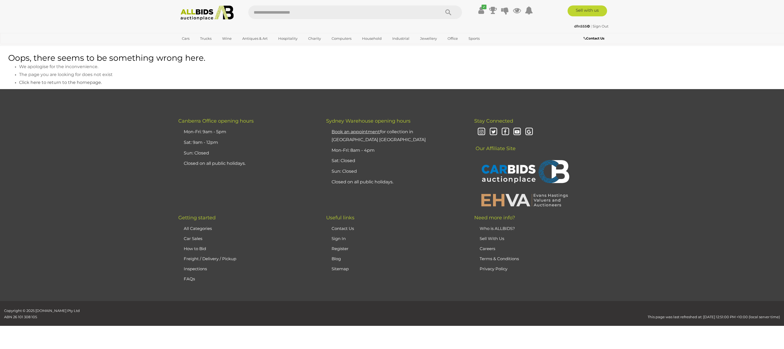
click at [213, 10] on img at bounding box center [207, 12] width 59 height 15
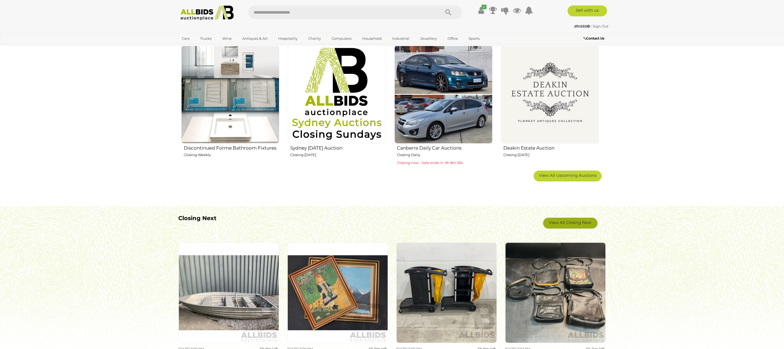
scroll to position [337, 0]
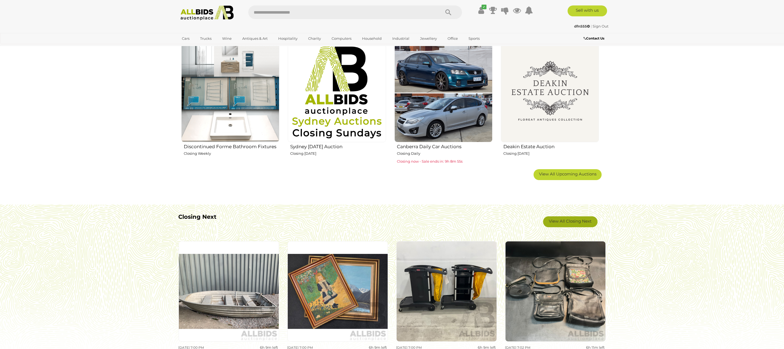
click at [578, 220] on link "View All Closing Next" at bounding box center [570, 221] width 54 height 11
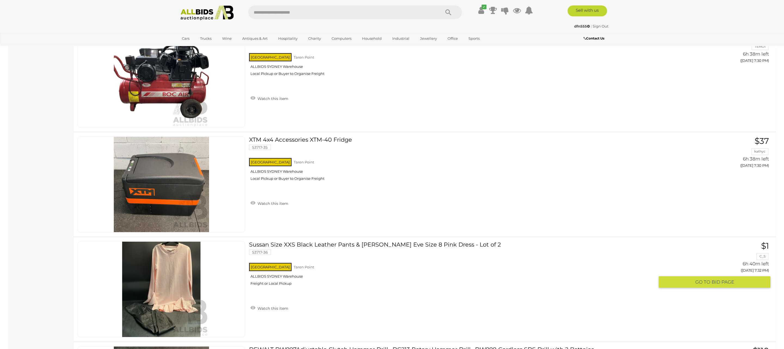
scroll to position [1935, 0]
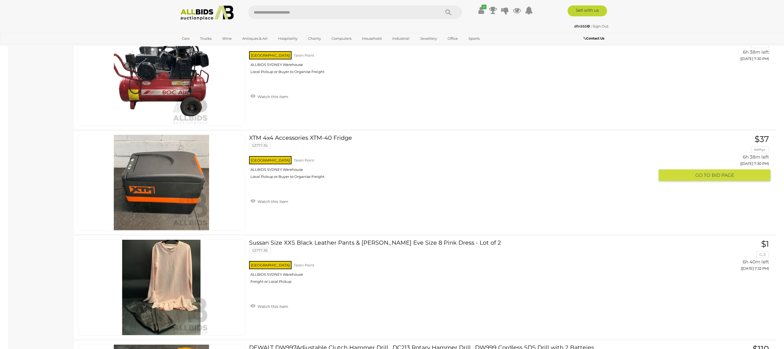
click at [294, 142] on link "XTM 4x4 Accessories XTM-40 Fridge 53717-35 NSW Taren Point ALLBIDS SYDNEY Wareh…" at bounding box center [454, 159] width 402 height 48
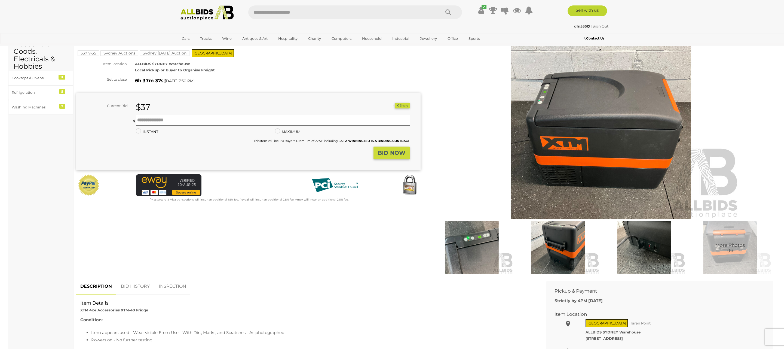
scroll to position [67, 0]
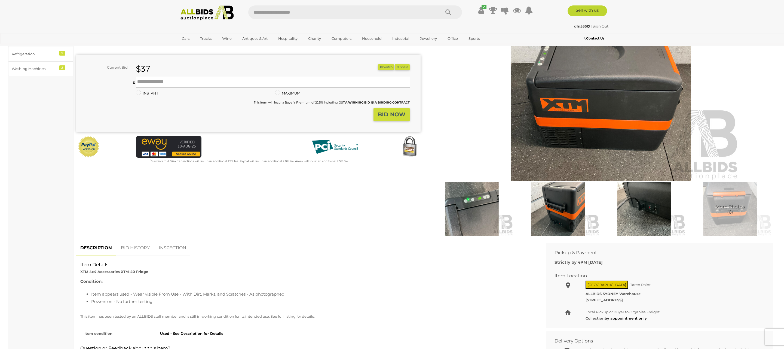
click at [482, 210] on img at bounding box center [471, 209] width 83 height 54
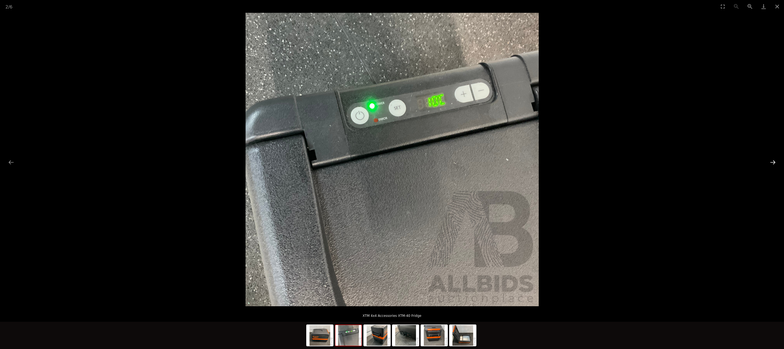
click at [774, 160] on button "Next slide" at bounding box center [772, 162] width 11 height 11
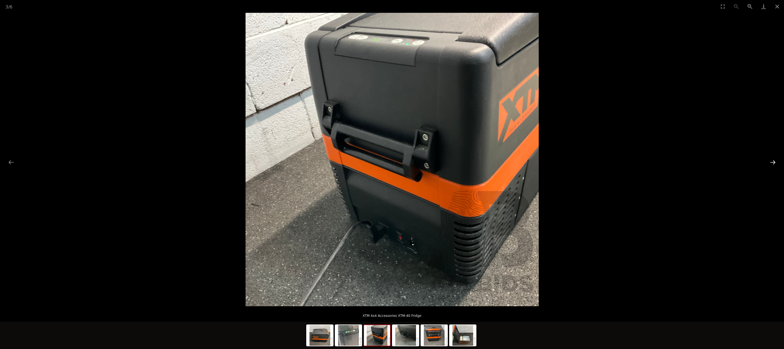
click at [774, 161] on button "Next slide" at bounding box center [772, 162] width 11 height 11
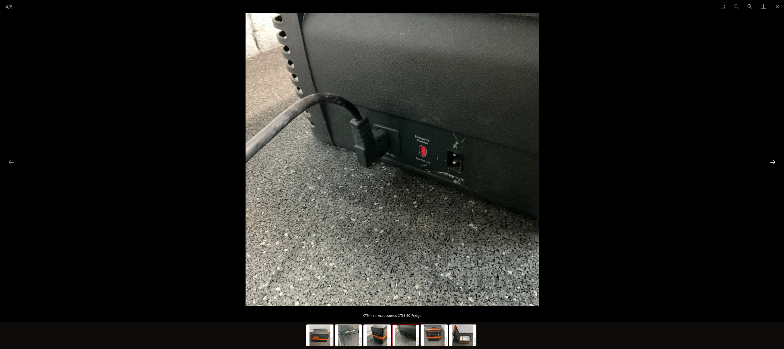
click at [774, 161] on button "Next slide" at bounding box center [772, 162] width 11 height 11
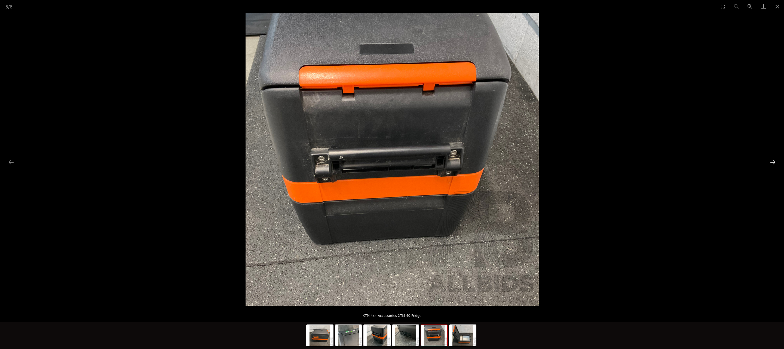
click at [774, 161] on button "Next slide" at bounding box center [772, 162] width 11 height 11
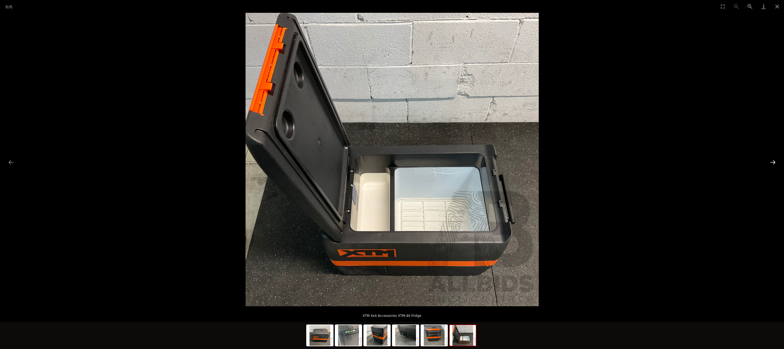
click at [774, 161] on button "Next slide" at bounding box center [772, 162] width 11 height 11
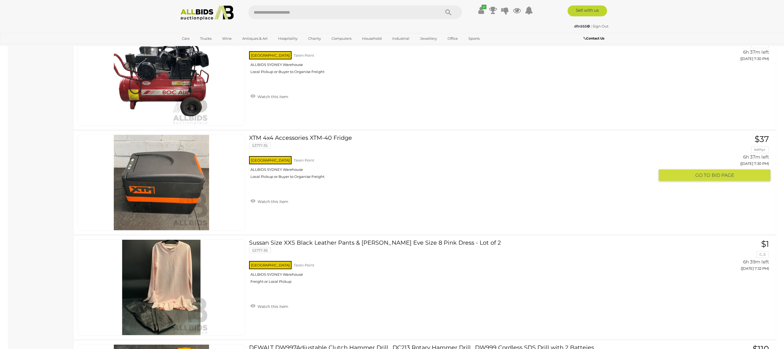
scroll to position [1936, 0]
click at [292, 141] on link "XTM 4x4 Accessories XTM-40 Fridge 53717-35 NSW Taren Point ALLBIDS SYDNEY Wareh…" at bounding box center [454, 158] width 402 height 48
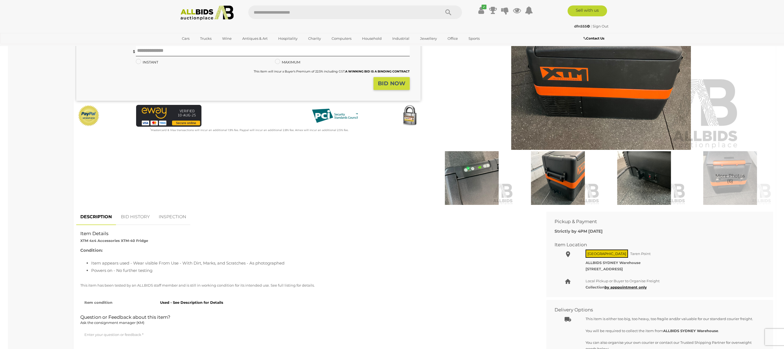
scroll to position [101, 0]
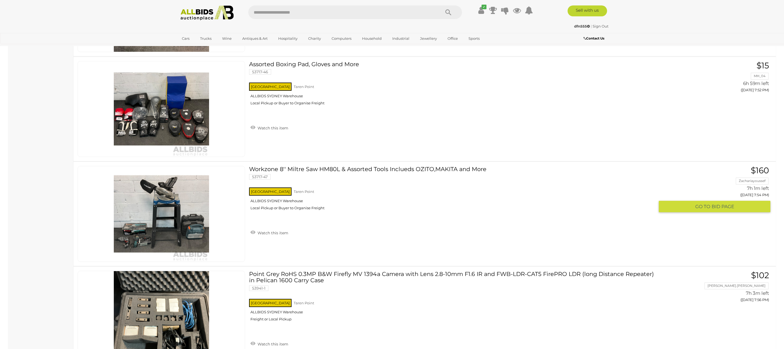
scroll to position [3583, 0]
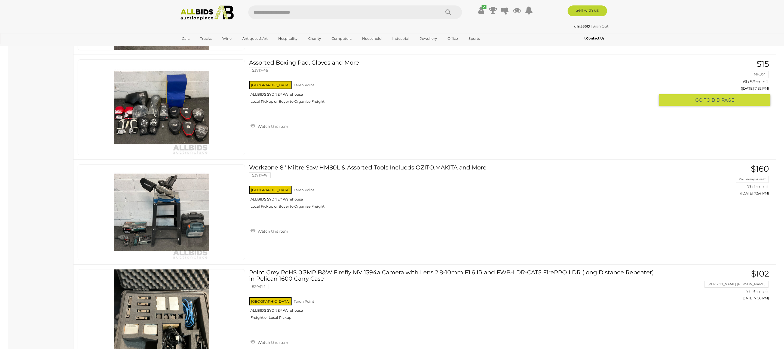
click at [304, 69] on link "Assorted Boxing Pad, Gloves and More 53717-46 NSW Taren Point ALLBIDS SYDNEY Wa…" at bounding box center [454, 83] width 402 height 48
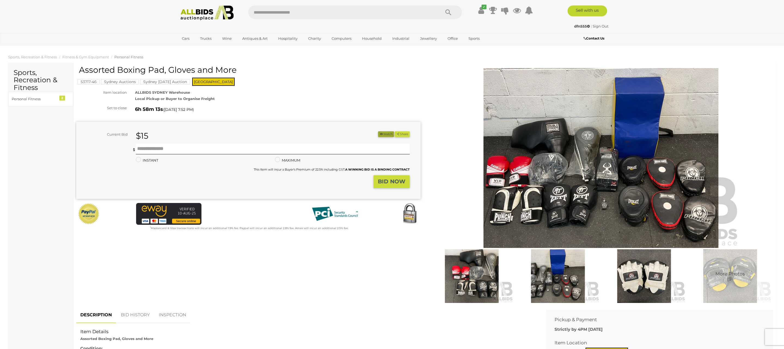
click at [383, 132] on button "Watch" at bounding box center [386, 134] width 16 height 6
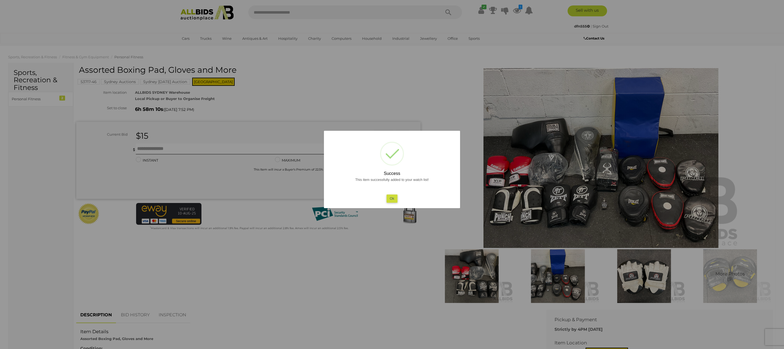
click at [393, 196] on button "Ok" at bounding box center [392, 198] width 11 height 8
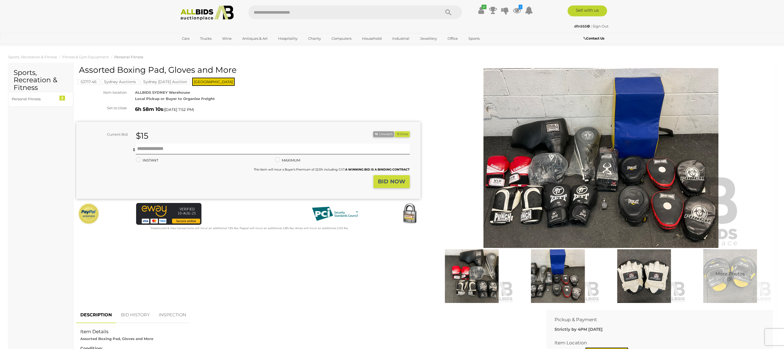
scroll to position [2, 0]
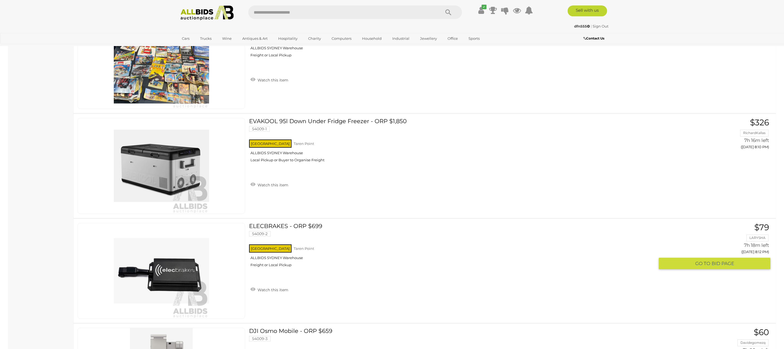
scroll to position [4576, 0]
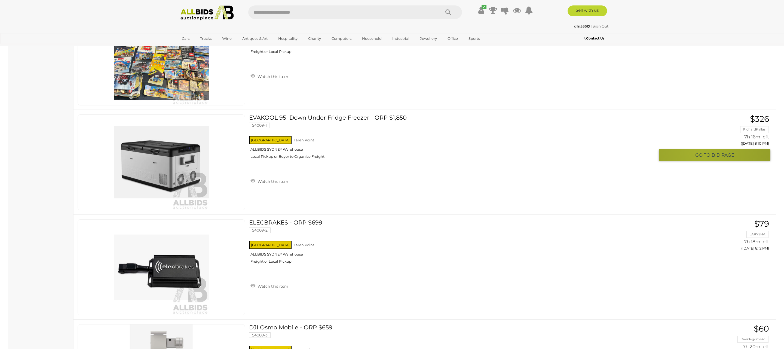
click at [700, 158] on span "GO TO" at bounding box center [703, 155] width 16 height 6
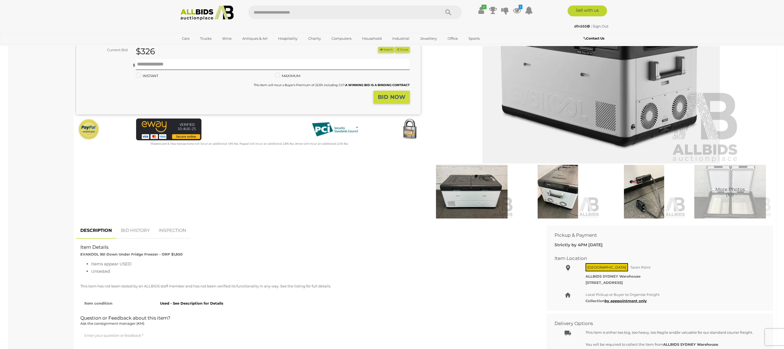
scroll to position [75, 0]
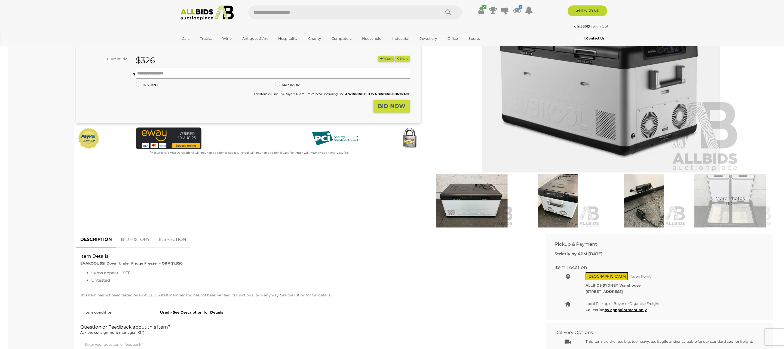
click at [590, 127] on img at bounding box center [601, 83] width 279 height 180
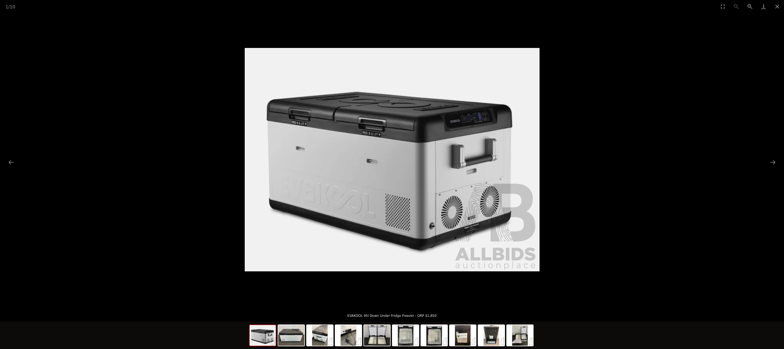
click at [398, 155] on img at bounding box center [392, 159] width 295 height 223
click at [395, 155] on img at bounding box center [392, 159] width 295 height 223
click at [774, 162] on button "Next slide" at bounding box center [772, 162] width 11 height 11
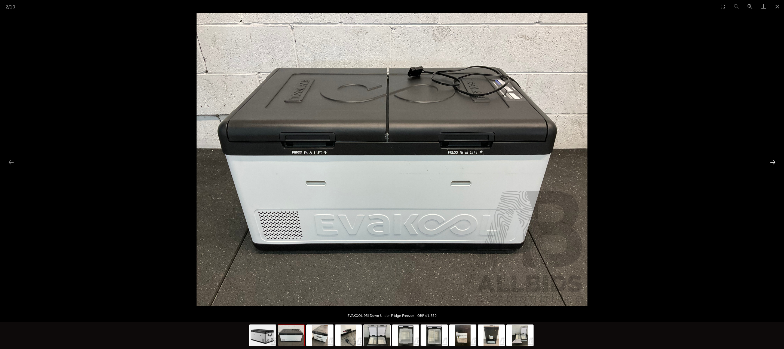
click at [774, 162] on button "Next slide" at bounding box center [772, 162] width 11 height 11
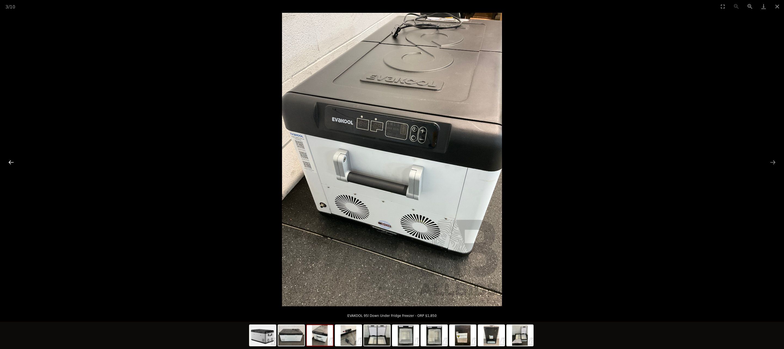
click at [11, 160] on button "Previous slide" at bounding box center [10, 162] width 11 height 11
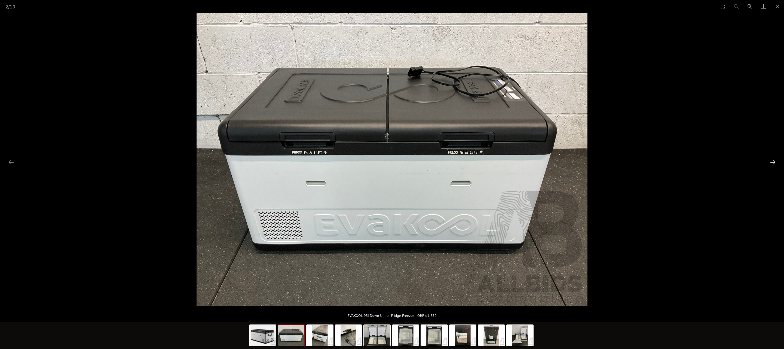
click at [771, 161] on button "Next slide" at bounding box center [772, 162] width 11 height 11
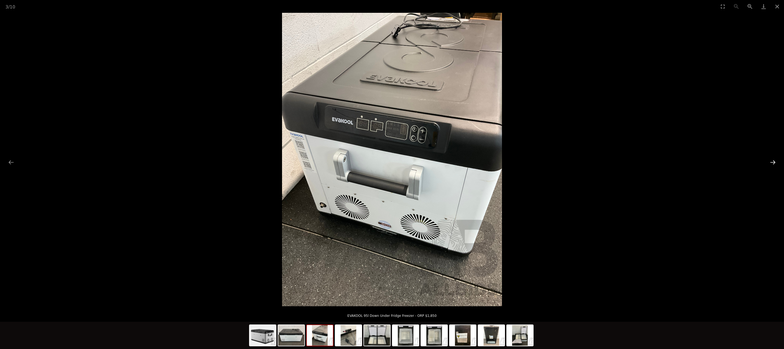
click at [771, 161] on button "Next slide" at bounding box center [772, 162] width 11 height 11
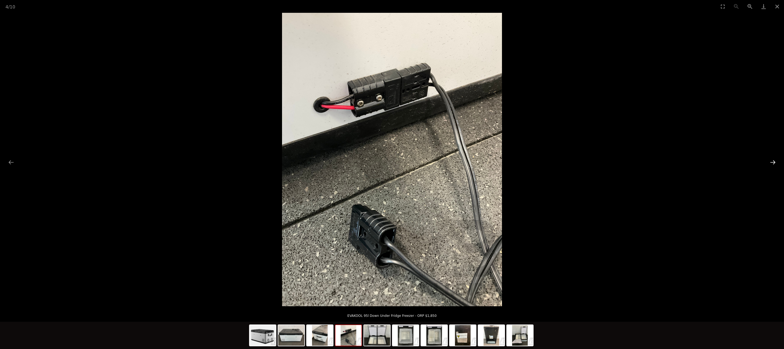
click at [770, 161] on button "Next slide" at bounding box center [772, 162] width 11 height 11
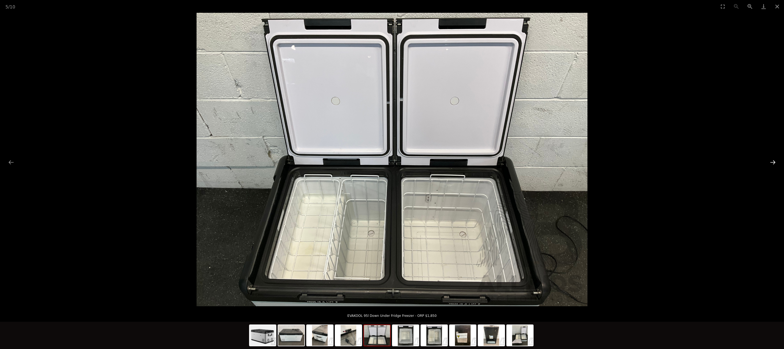
click at [770, 161] on button "Next slide" at bounding box center [772, 162] width 11 height 11
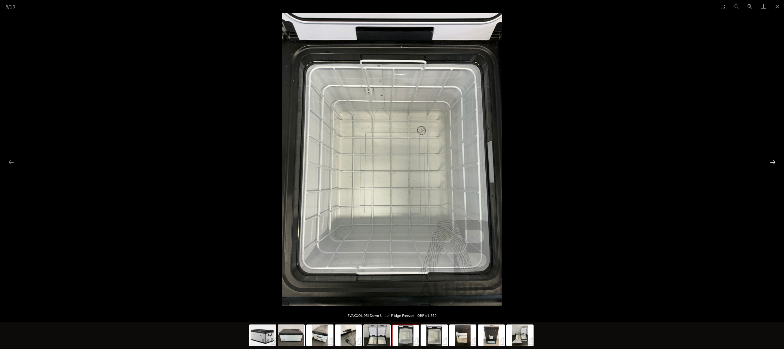
click at [770, 161] on button "Next slide" at bounding box center [772, 162] width 11 height 11
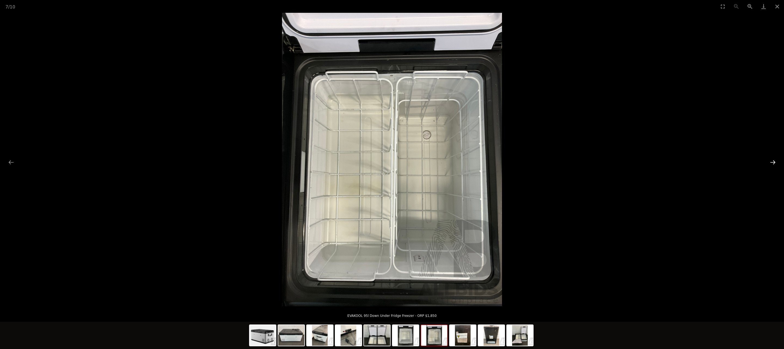
click at [770, 160] on button "Next slide" at bounding box center [772, 162] width 11 height 11
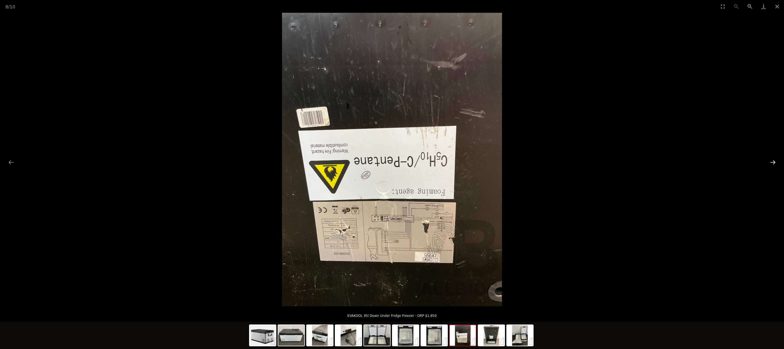
click at [769, 160] on button "Next slide" at bounding box center [772, 162] width 11 height 11
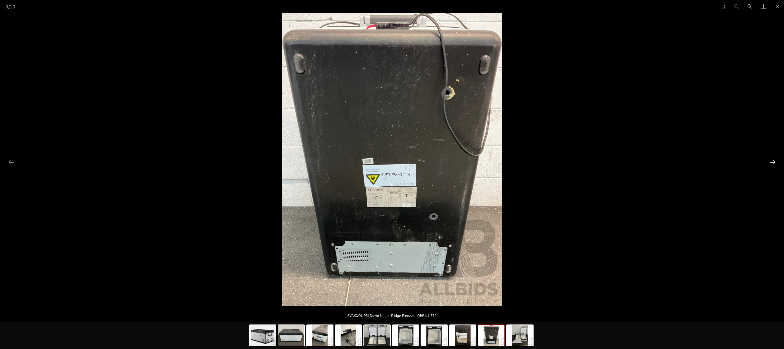
click at [769, 160] on button "Next slide" at bounding box center [772, 162] width 11 height 11
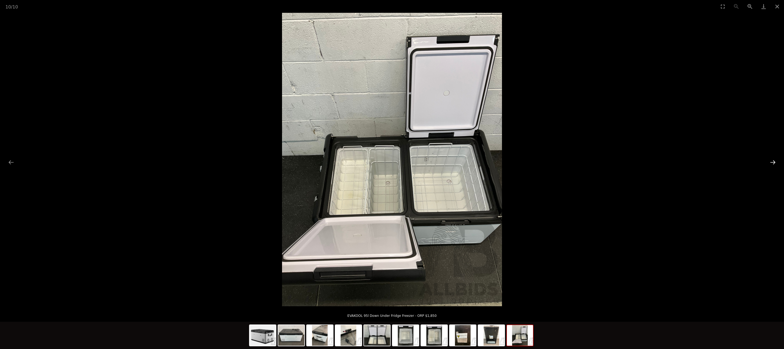
click at [769, 160] on button "Next slide" at bounding box center [772, 162] width 11 height 11
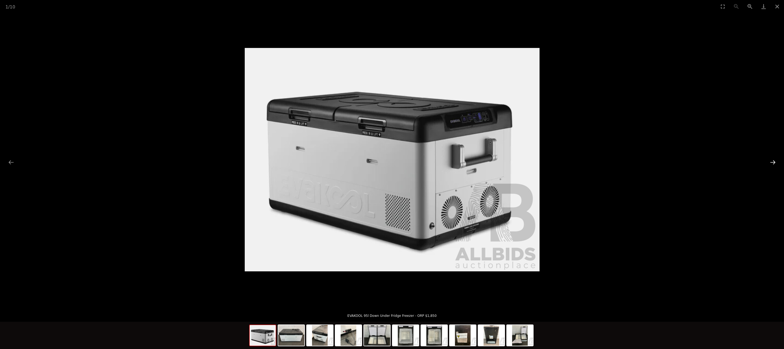
click at [769, 160] on button "Next slide" at bounding box center [772, 162] width 11 height 11
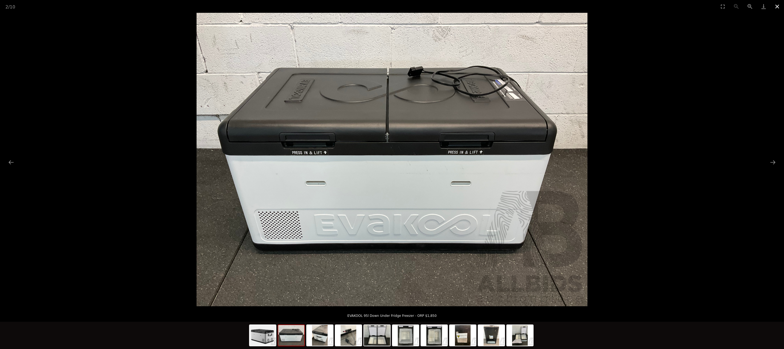
click at [777, 5] on button "Close gallery" at bounding box center [778, 6] width 14 height 13
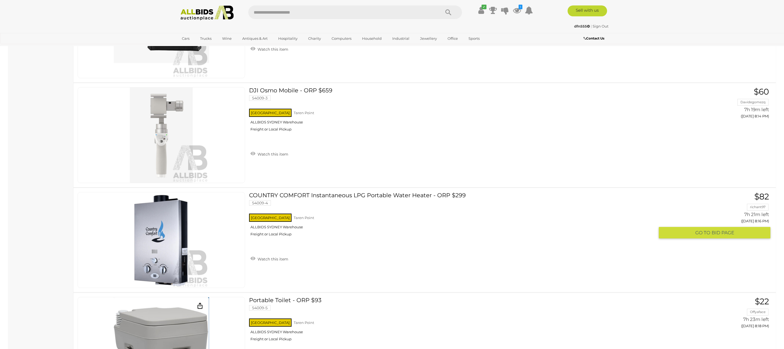
scroll to position [4818, 0]
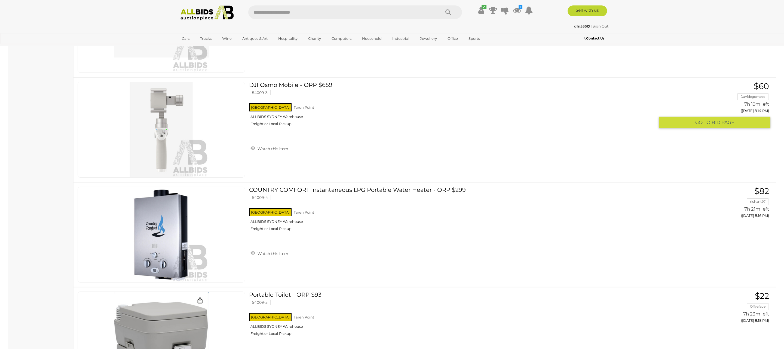
click at [284, 95] on link "DJI Osmo Mobile - ORP $659 54009-3 NSW Taren Point ALLBIDS SYDNEY Warehouse" at bounding box center [454, 106] width 402 height 48
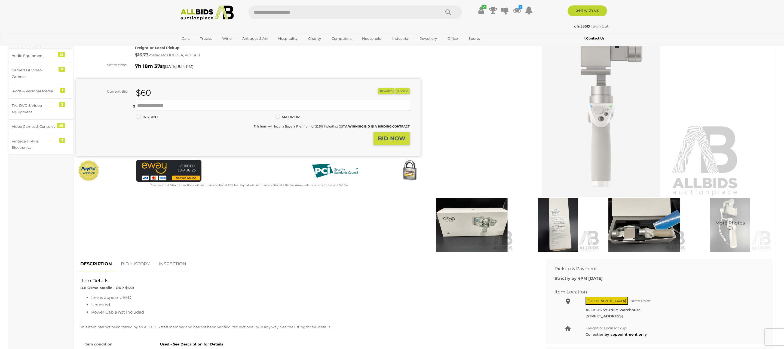
scroll to position [52, 0]
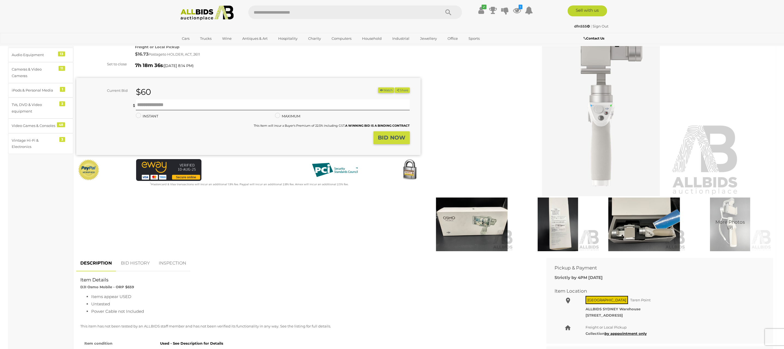
click at [473, 222] on img at bounding box center [471, 224] width 83 height 54
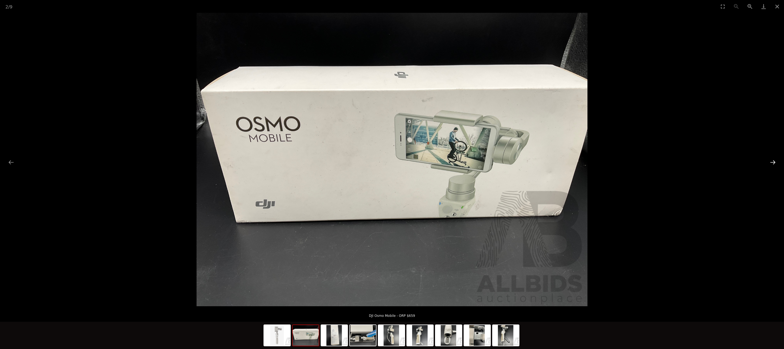
click at [773, 160] on button "Next slide" at bounding box center [772, 162] width 11 height 11
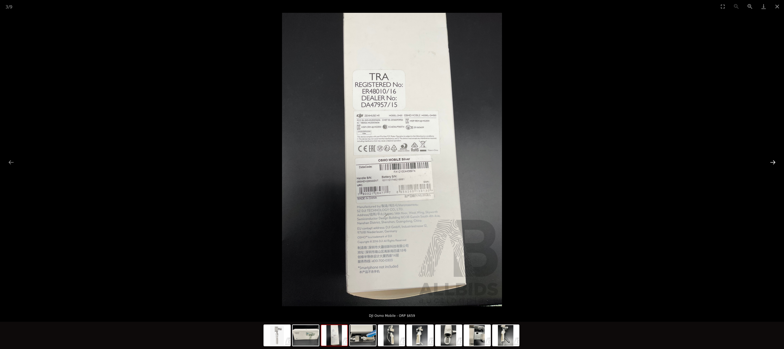
click at [773, 160] on button "Next slide" at bounding box center [772, 162] width 11 height 11
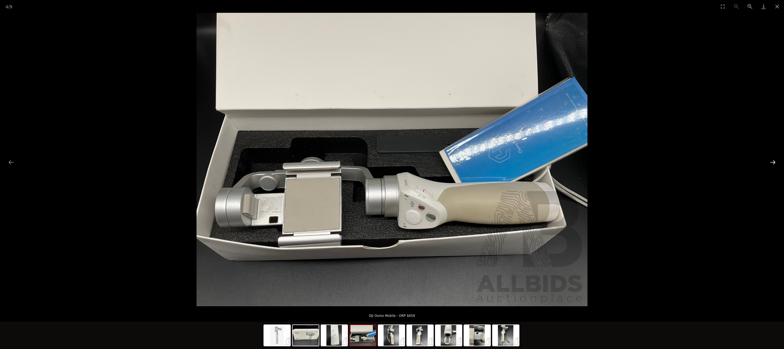
click at [773, 160] on button "Next slide" at bounding box center [772, 162] width 11 height 11
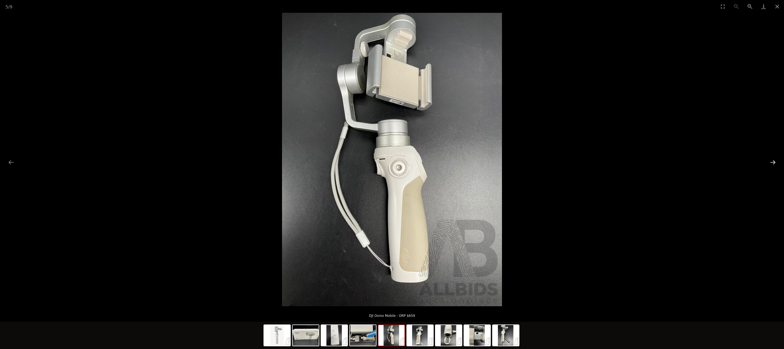
click at [773, 160] on button "Next slide" at bounding box center [772, 162] width 11 height 11
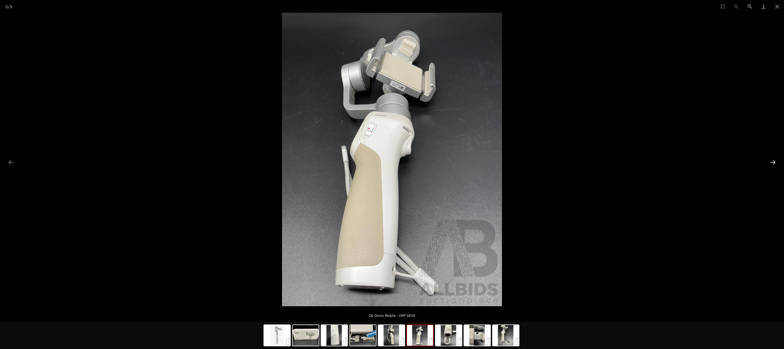
click at [773, 160] on button "Next slide" at bounding box center [772, 162] width 11 height 11
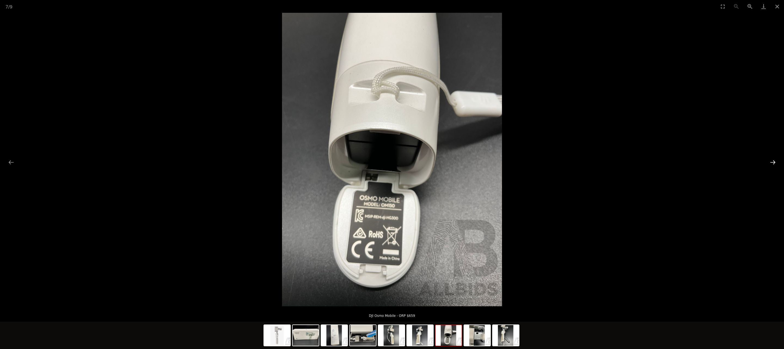
click at [773, 160] on button "Next slide" at bounding box center [772, 162] width 11 height 11
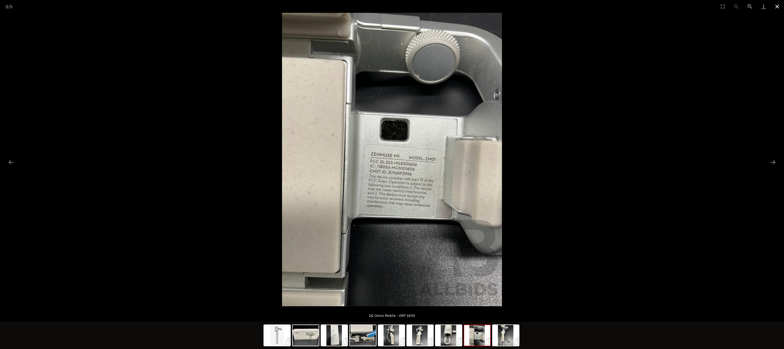
click at [778, 4] on button "Close gallery" at bounding box center [778, 6] width 14 height 13
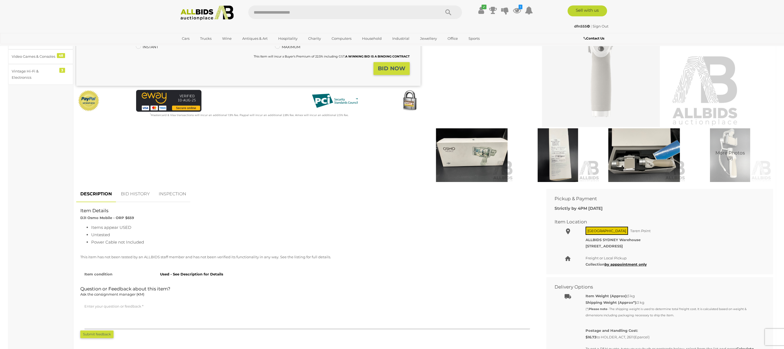
scroll to position [124, 0]
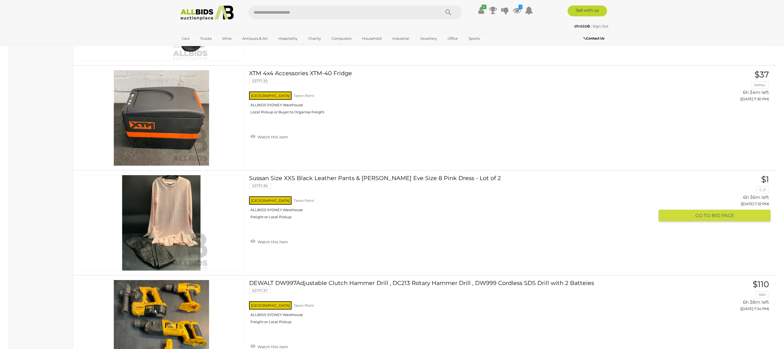
scroll to position [1988, 0]
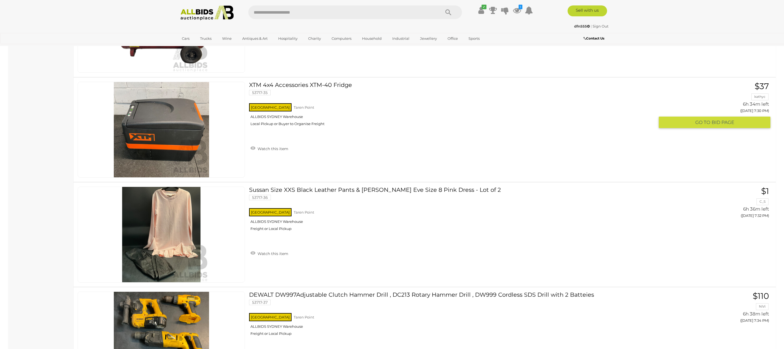
click at [726, 124] on button "GO TO BID PAGE" at bounding box center [715, 123] width 112 height 12
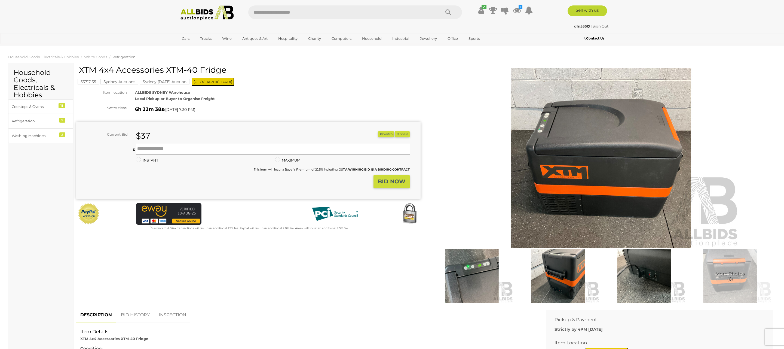
click at [643, 274] on img at bounding box center [644, 276] width 83 height 54
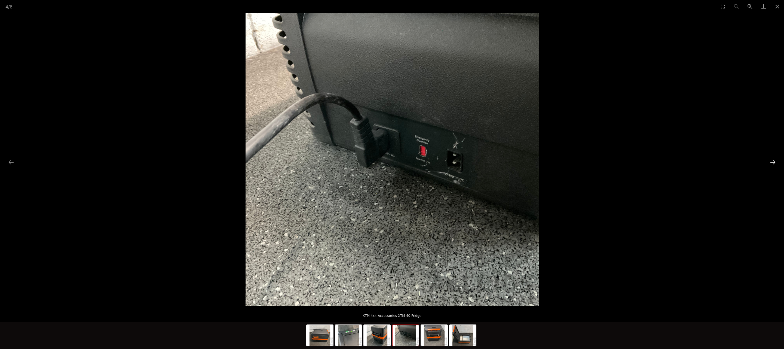
click at [774, 161] on button "Next slide" at bounding box center [772, 162] width 11 height 11
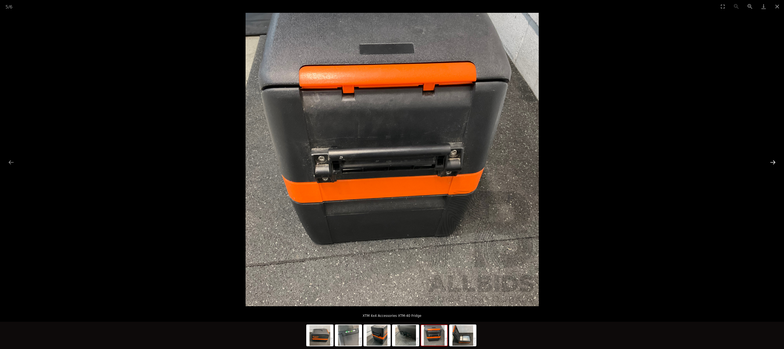
click at [774, 161] on button "Next slide" at bounding box center [772, 162] width 11 height 11
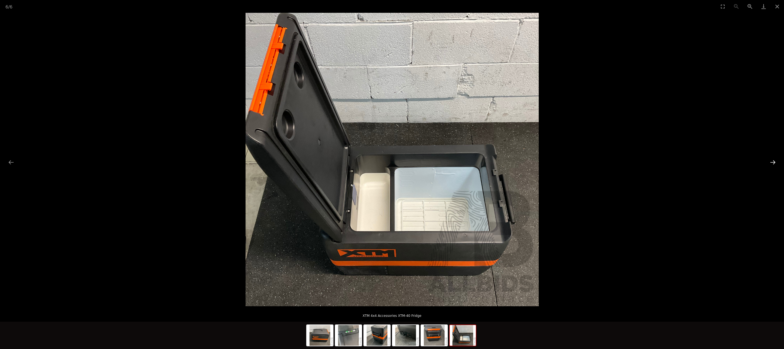
click at [774, 160] on button "Next slide" at bounding box center [772, 162] width 11 height 11
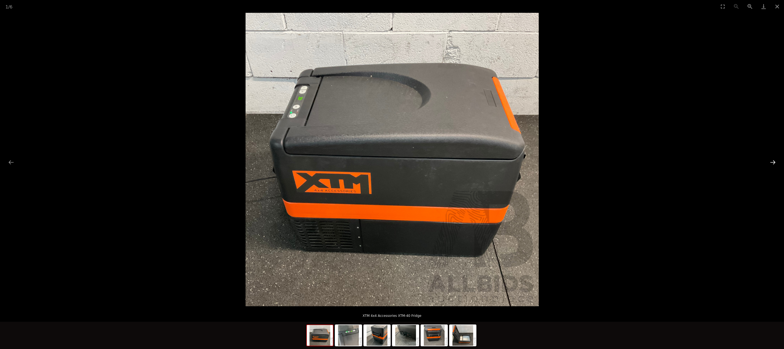
click at [774, 160] on button "Next slide" at bounding box center [772, 162] width 11 height 11
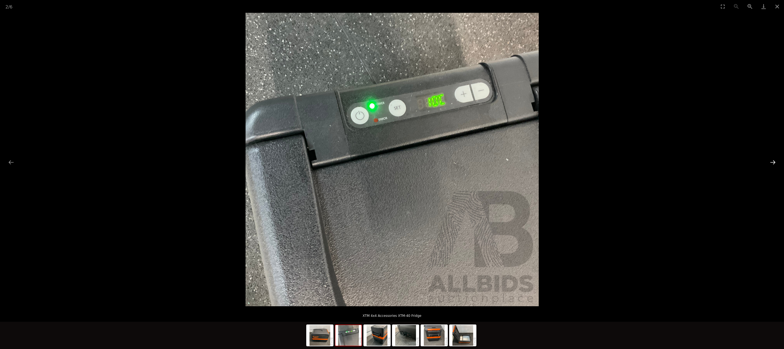
click at [773, 160] on button "Next slide" at bounding box center [772, 162] width 11 height 11
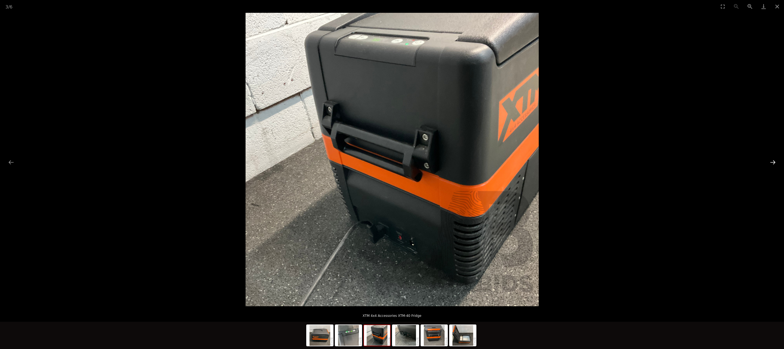
click at [773, 160] on button "Next slide" at bounding box center [772, 162] width 11 height 11
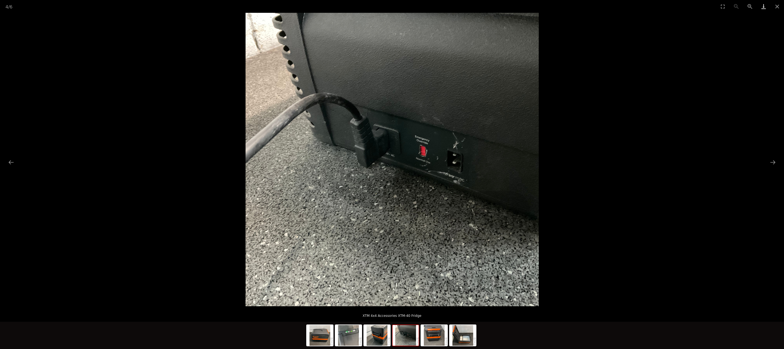
drag, startPoint x: 778, startPoint y: 5, endPoint x: 764, endPoint y: 13, distance: 15.8
click at [778, 6] on button "Close gallery" at bounding box center [778, 6] width 14 height 13
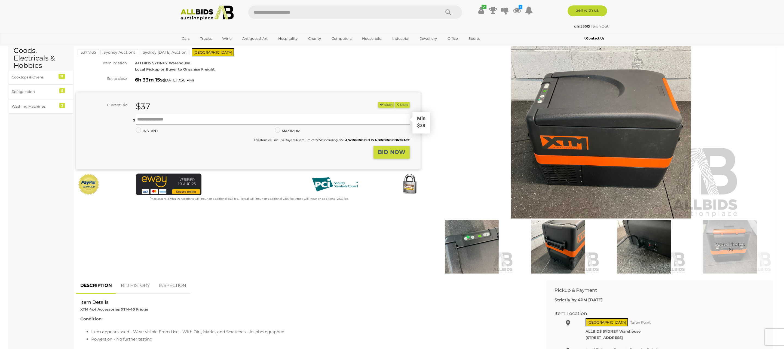
scroll to position [20, 0]
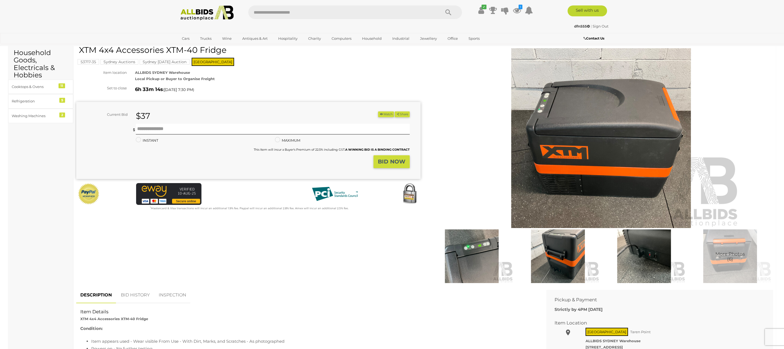
click at [386, 112] on button "Watch" at bounding box center [386, 114] width 16 height 6
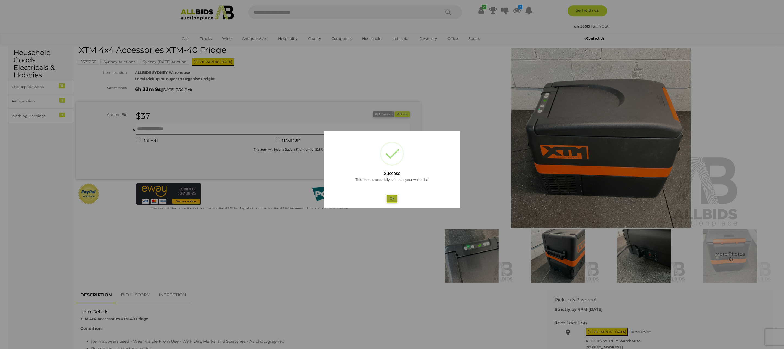
drag, startPoint x: 392, startPoint y: 195, endPoint x: 432, endPoint y: 168, distance: 48.3
click at [392, 195] on button "Ok" at bounding box center [392, 198] width 11 height 8
